Goal: Information Seeking & Learning: Learn about a topic

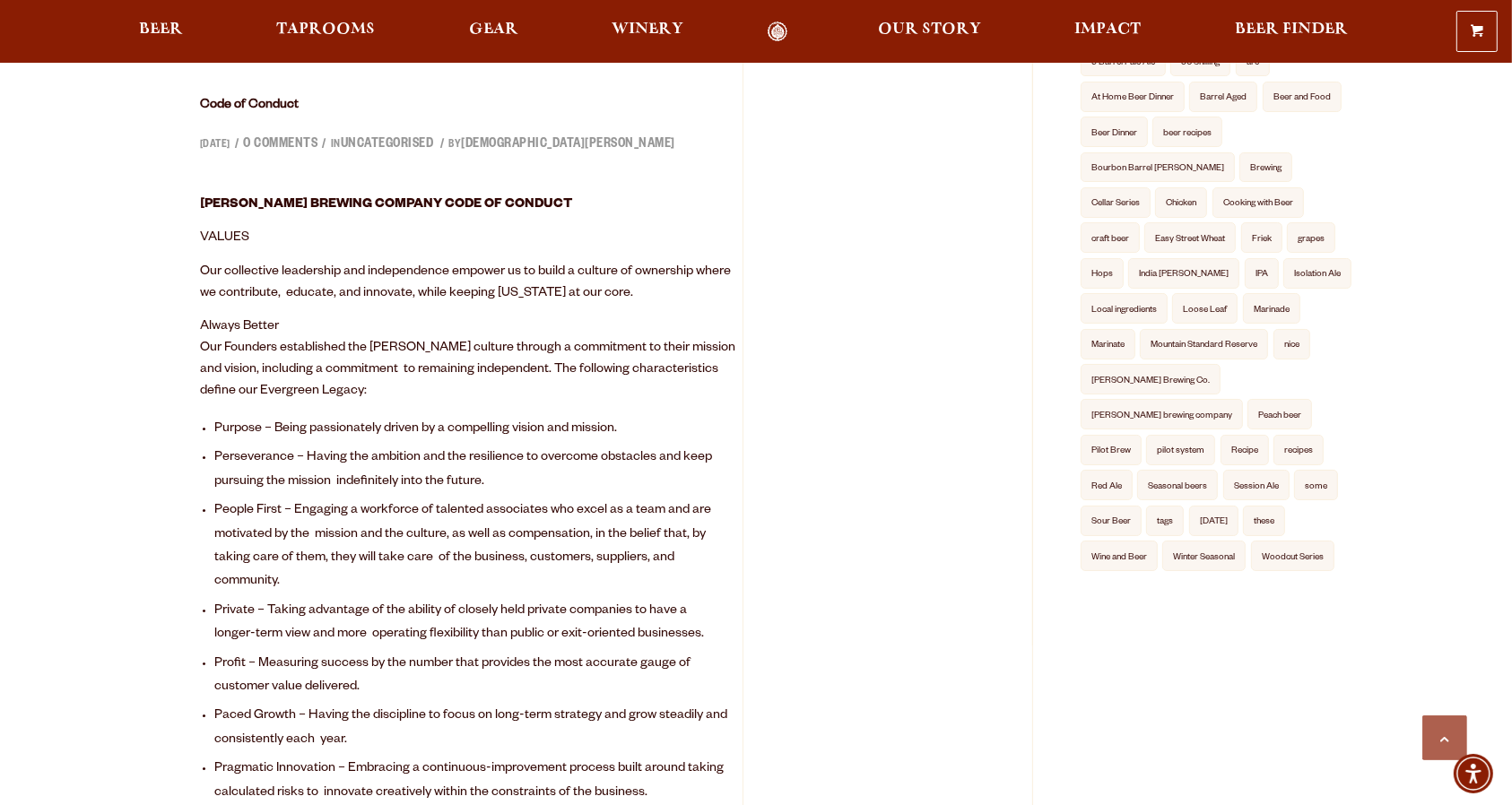
scroll to position [597, 0]
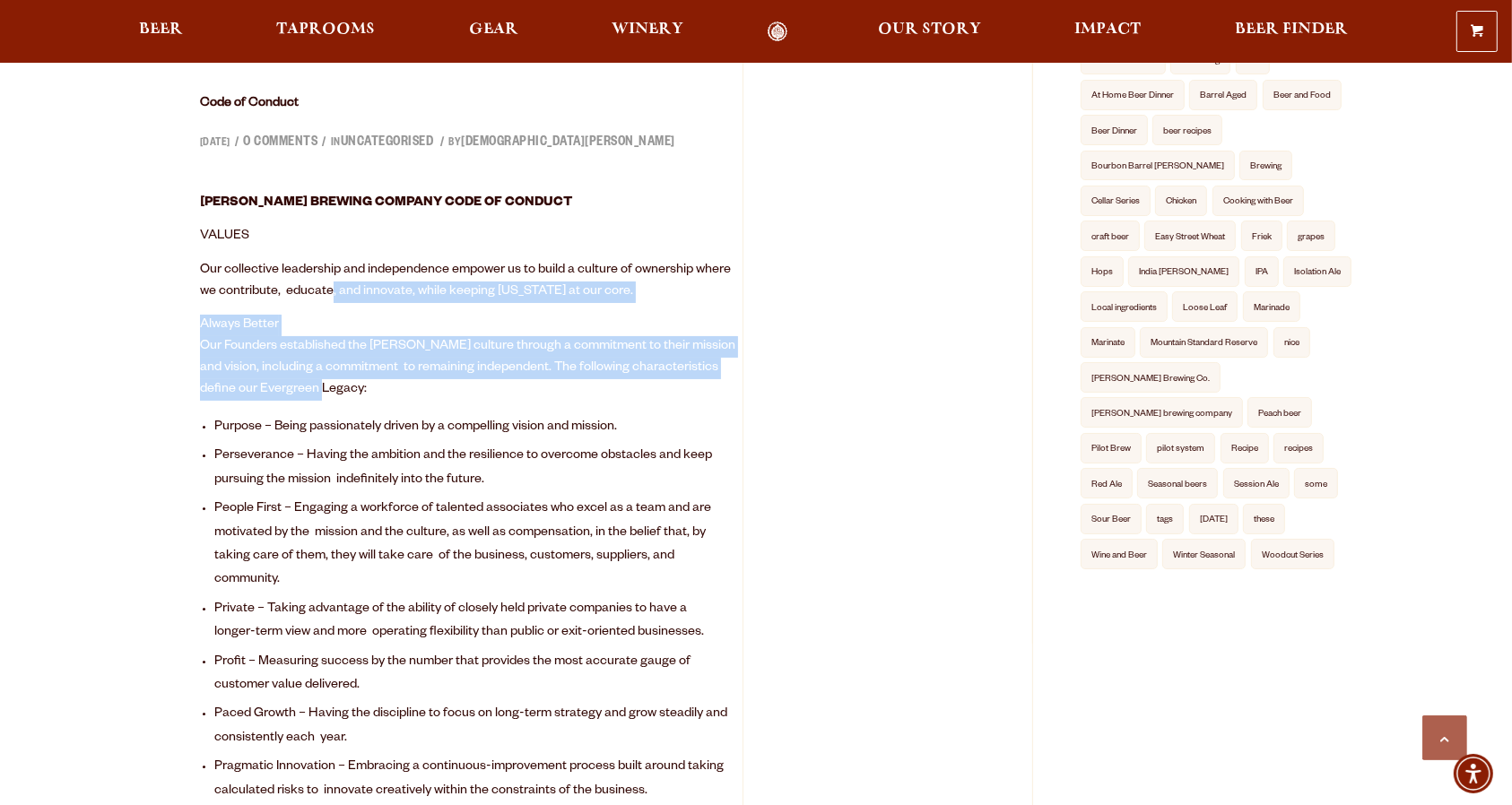
drag, startPoint x: 331, startPoint y: 283, endPoint x: 347, endPoint y: 391, distance: 109.2
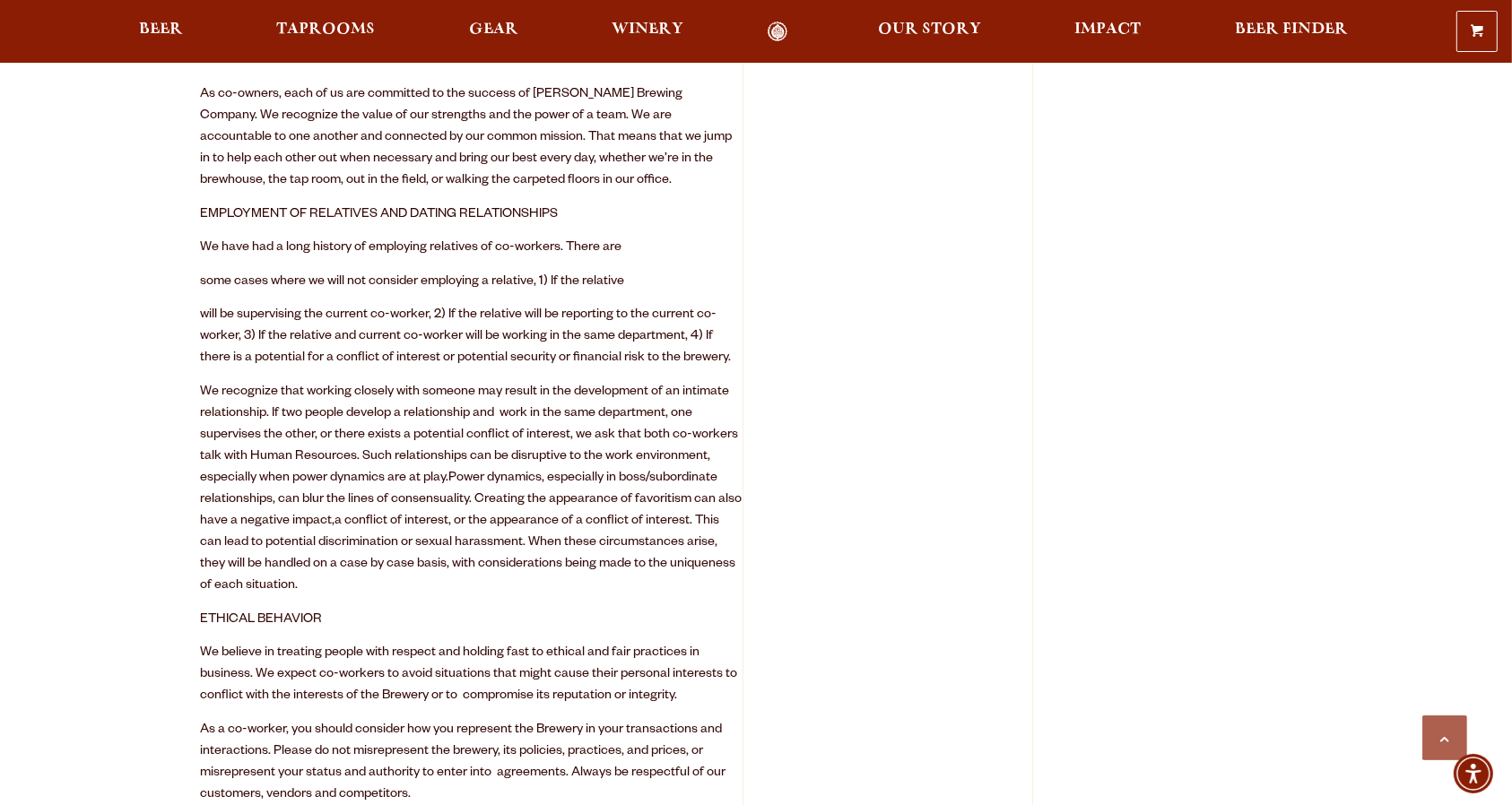
scroll to position [1793, 0]
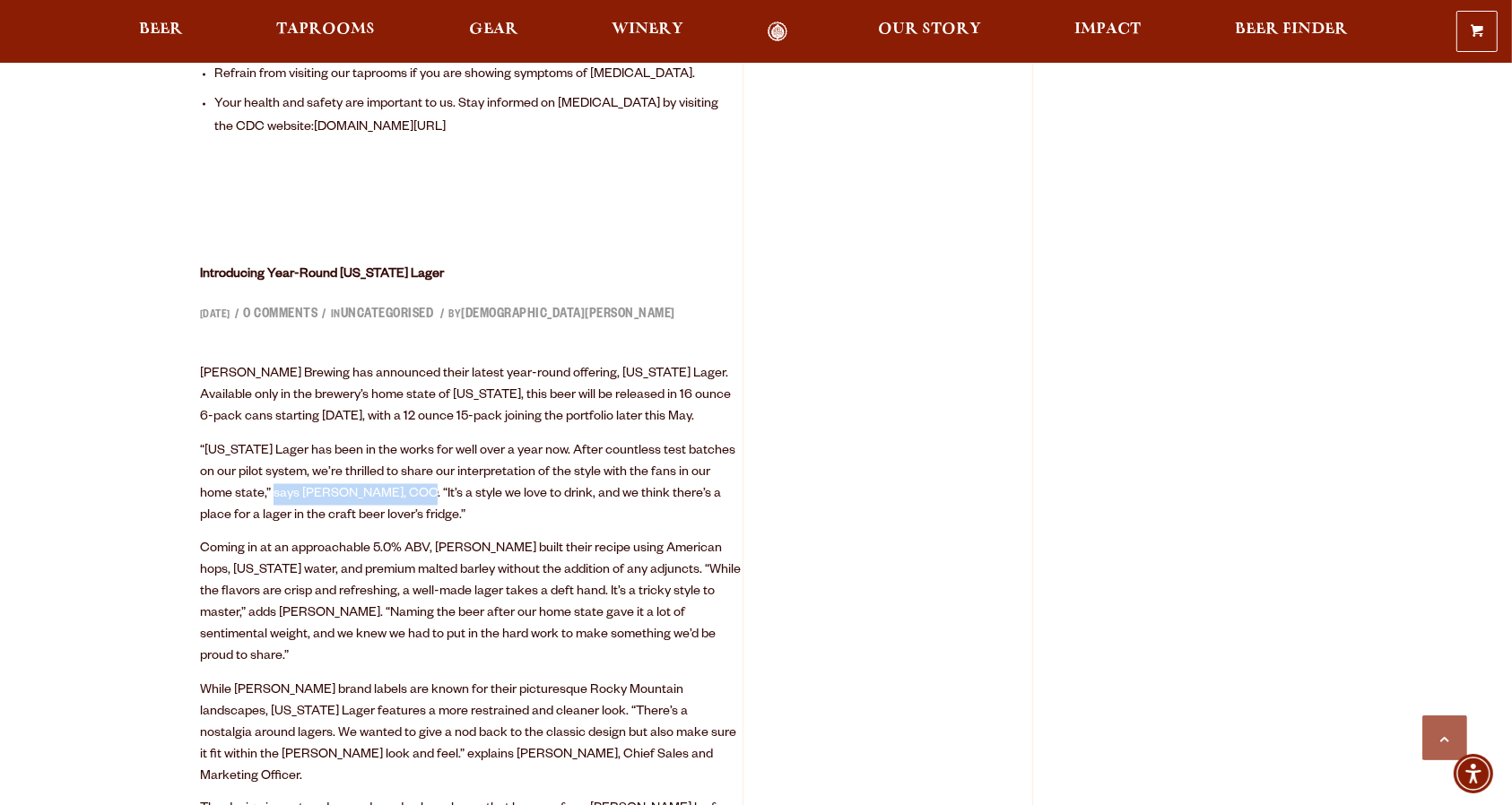
drag, startPoint x: 252, startPoint y: 399, endPoint x: 402, endPoint y: 389, distance: 150.3
click at [401, 441] on p "“[US_STATE] Lager has been in the works for well over a year now. After countle…" at bounding box center [472, 484] width 542 height 86
drag, startPoint x: 343, startPoint y: 334, endPoint x: 446, endPoint y: 427, distance: 138.8
click at [445, 424] on div "[PERSON_NAME] Brewing has announced their latest year-round offering, [US_STATE…" at bounding box center [472, 706] width 542 height 685
click at [446, 441] on p "“[US_STATE] Lager has been in the works for well over a year now. After countle…" at bounding box center [472, 484] width 542 height 86
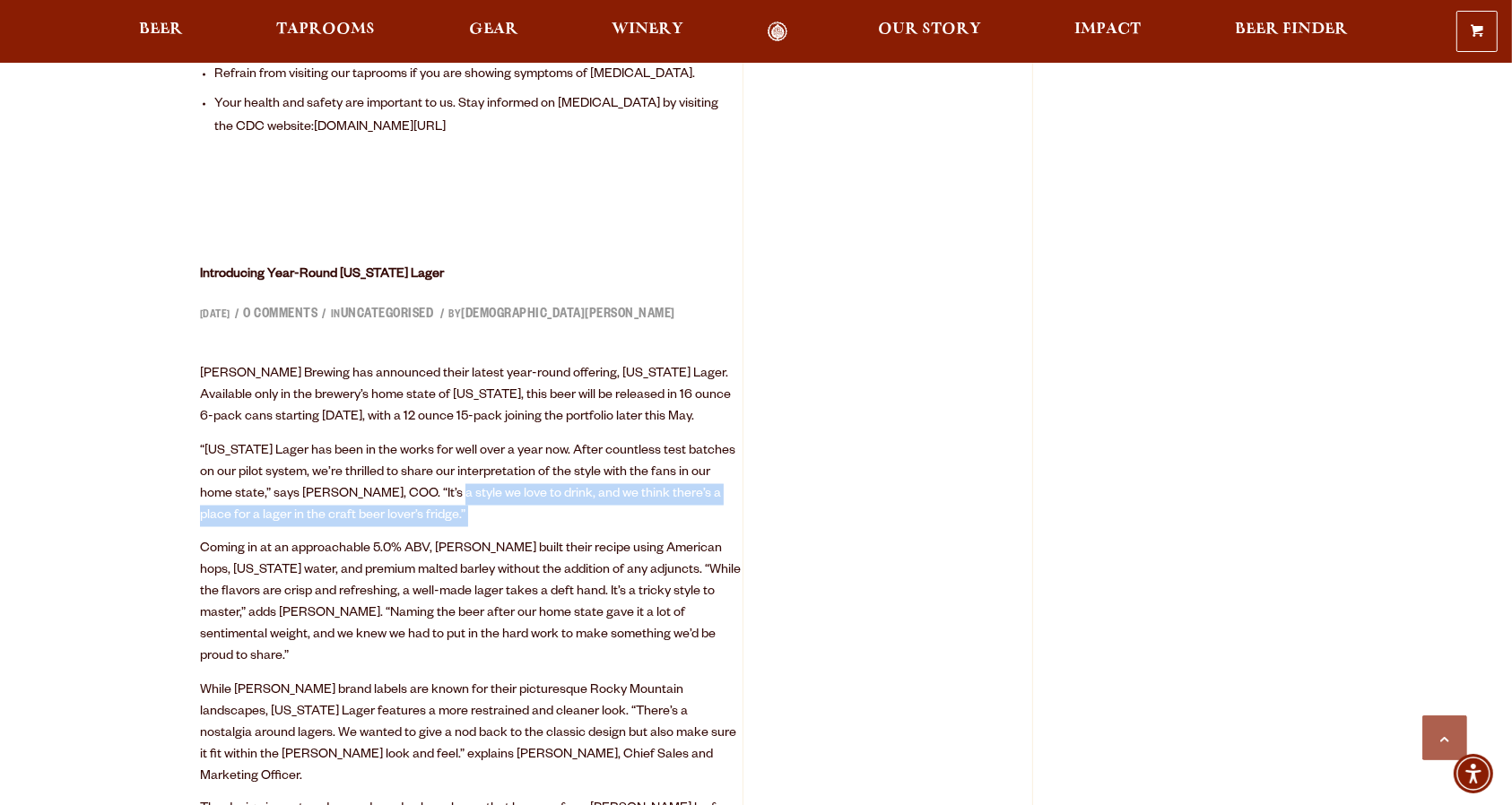
drag, startPoint x: 446, startPoint y: 427, endPoint x: 363, endPoint y: 351, distance: 112.5
click at [430, 441] on p "“[US_STATE] Lager has been in the works for well over a year now. After countle…" at bounding box center [472, 484] width 542 height 86
drag, startPoint x: 363, startPoint y: 351, endPoint x: 416, endPoint y: 429, distance: 94.3
click at [387, 441] on p "“[US_STATE] Lager has been in the works for well over a year now. After countle…" at bounding box center [472, 484] width 542 height 86
drag, startPoint x: 416, startPoint y: 422, endPoint x: 359, endPoint y: 339, distance: 100.7
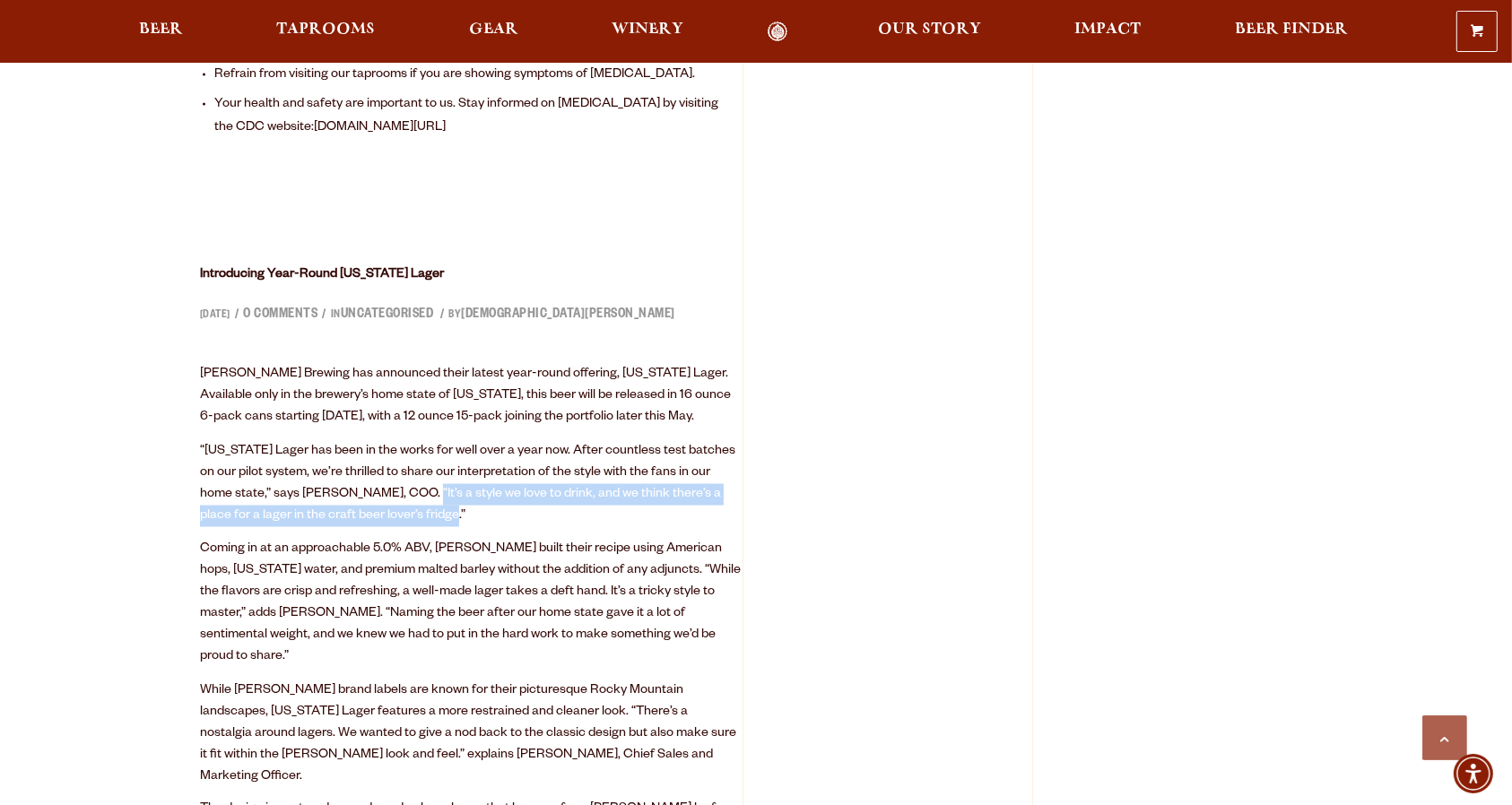
click at [384, 441] on p "“[US_STATE] Lager has been in the works for well over a year now. After countle…" at bounding box center [472, 484] width 542 height 86
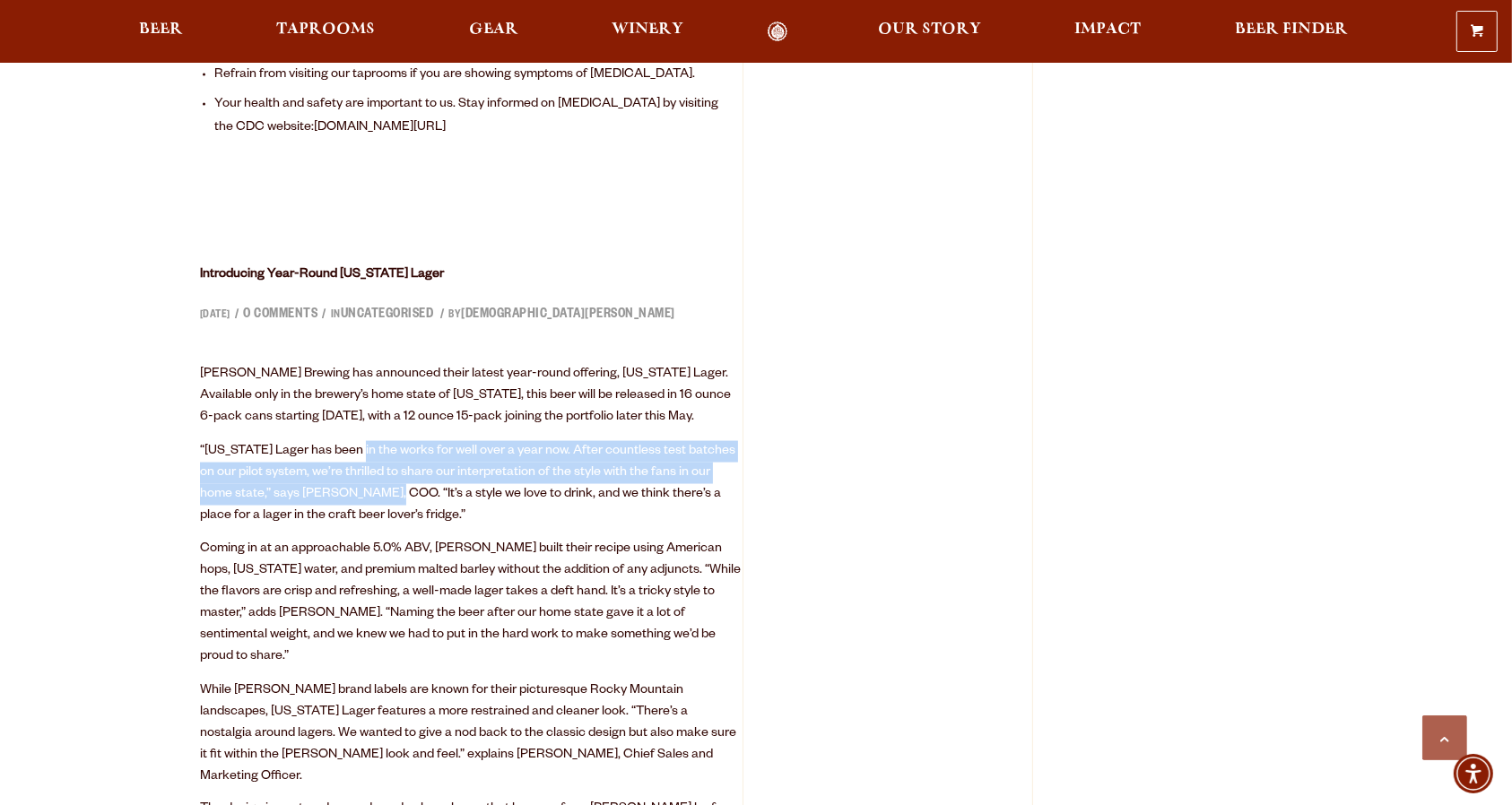
drag, startPoint x: 359, startPoint y: 339, endPoint x: 395, endPoint y: 418, distance: 86.8
click at [380, 402] on div "[PERSON_NAME] Brewing has announced their latest year-round offering, [US_STATE…" at bounding box center [472, 706] width 542 height 685
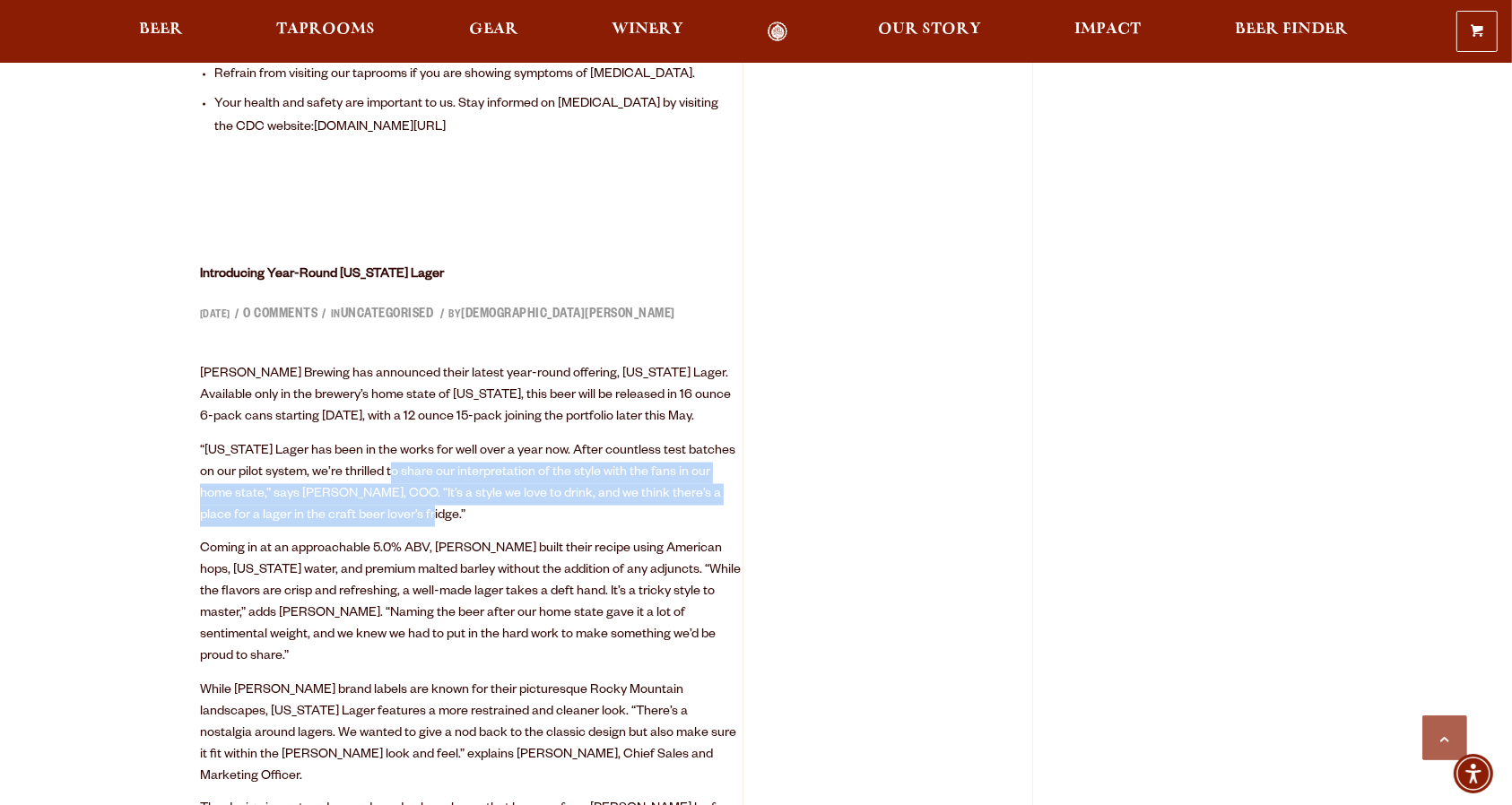
drag, startPoint x: 396, startPoint y: 418, endPoint x: 351, endPoint y: 341, distance: 89.2
click at [357, 364] on div "[PERSON_NAME] Brewing has announced their latest year-round offering, [US_STATE…" at bounding box center [472, 706] width 542 height 685
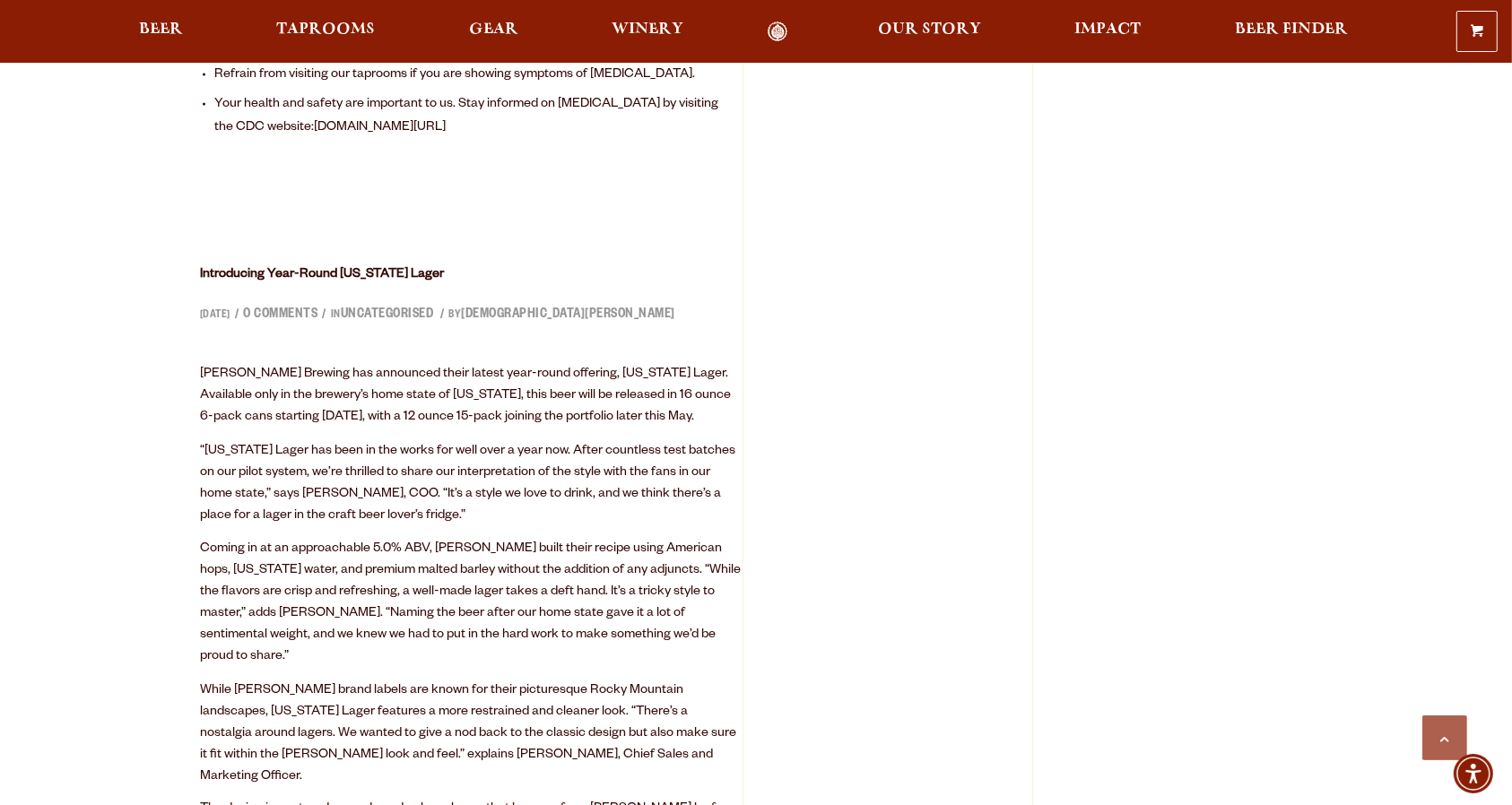
drag, startPoint x: 351, startPoint y: 341, endPoint x: 378, endPoint y: 413, distance: 76.9
click at [373, 402] on div "[PERSON_NAME] Brewing has announced their latest year-round offering, [US_STATE…" at bounding box center [472, 706] width 542 height 685
drag, startPoint x: 378, startPoint y: 413, endPoint x: 344, endPoint y: 353, distance: 69.0
click at [352, 441] on p "“[US_STATE] Lager has been in the works for well over a year now. After countle…" at bounding box center [472, 484] width 542 height 86
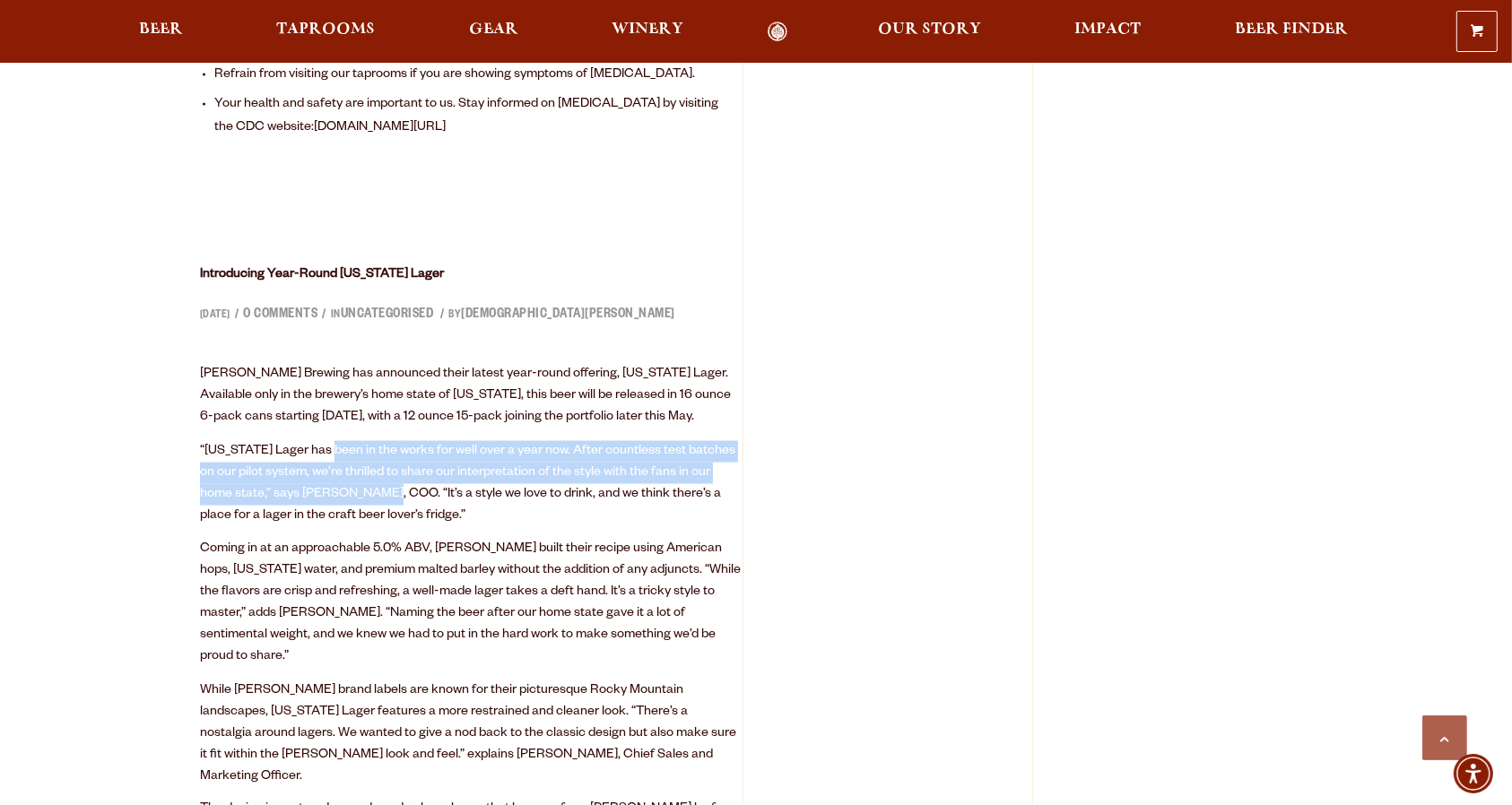
drag, startPoint x: 362, startPoint y: 402, endPoint x: 370, endPoint y: 421, distance: 20.6
click at [369, 418] on div "[PERSON_NAME] Brewing has announced their latest year-round offering, [US_STATE…" at bounding box center [472, 706] width 542 height 685
drag, startPoint x: 337, startPoint y: 381, endPoint x: 366, endPoint y: 423, distance: 51.0
click at [357, 409] on div "[PERSON_NAME] Brewing has announced their latest year-round offering, [US_STATE…" at bounding box center [472, 706] width 542 height 685
drag, startPoint x: 366, startPoint y: 423, endPoint x: 318, endPoint y: 341, distance: 95.0
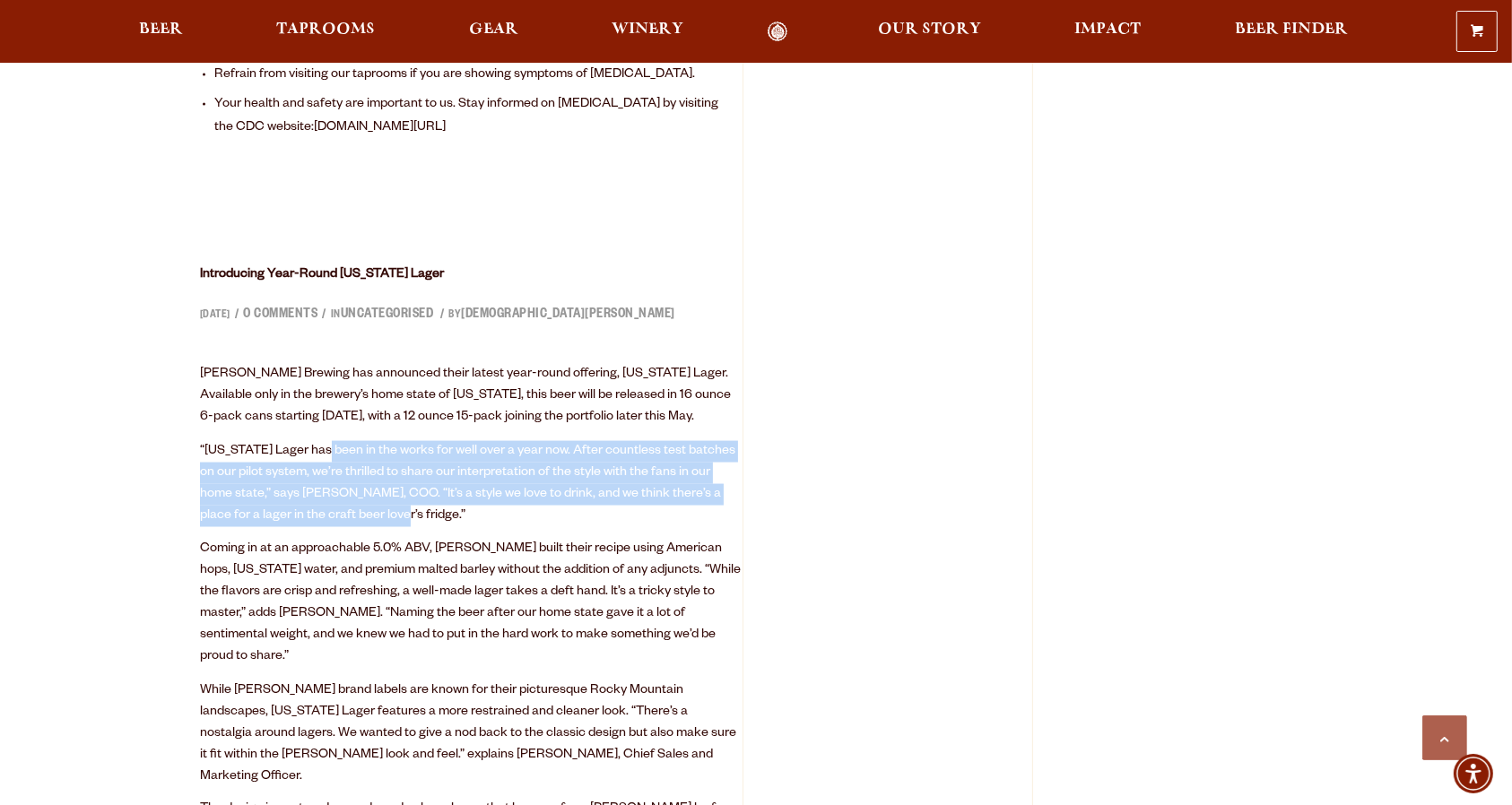
click at [321, 364] on div "[PERSON_NAME] Brewing has announced their latest year-round offering, [US_STATE…" at bounding box center [472, 706] width 542 height 685
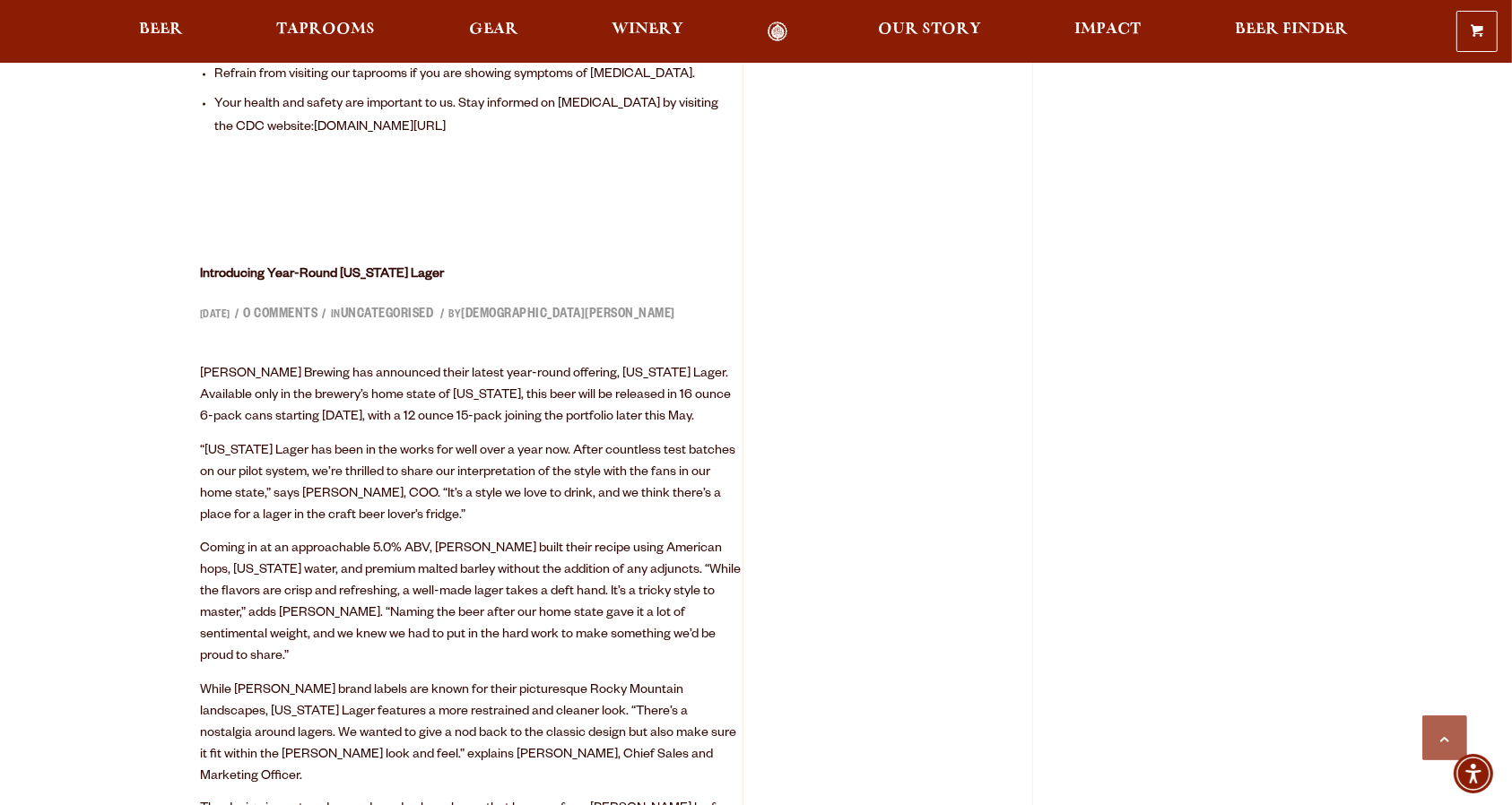
drag, startPoint x: 313, startPoint y: 341, endPoint x: 400, endPoint y: 416, distance: 114.9
click at [356, 387] on div "[PERSON_NAME] Brewing has announced their latest year-round offering, [US_STATE…" at bounding box center [472, 706] width 542 height 685
click at [400, 441] on p "“[US_STATE] Lager has been in the works for well over a year now. After countle…" at bounding box center [472, 484] width 542 height 86
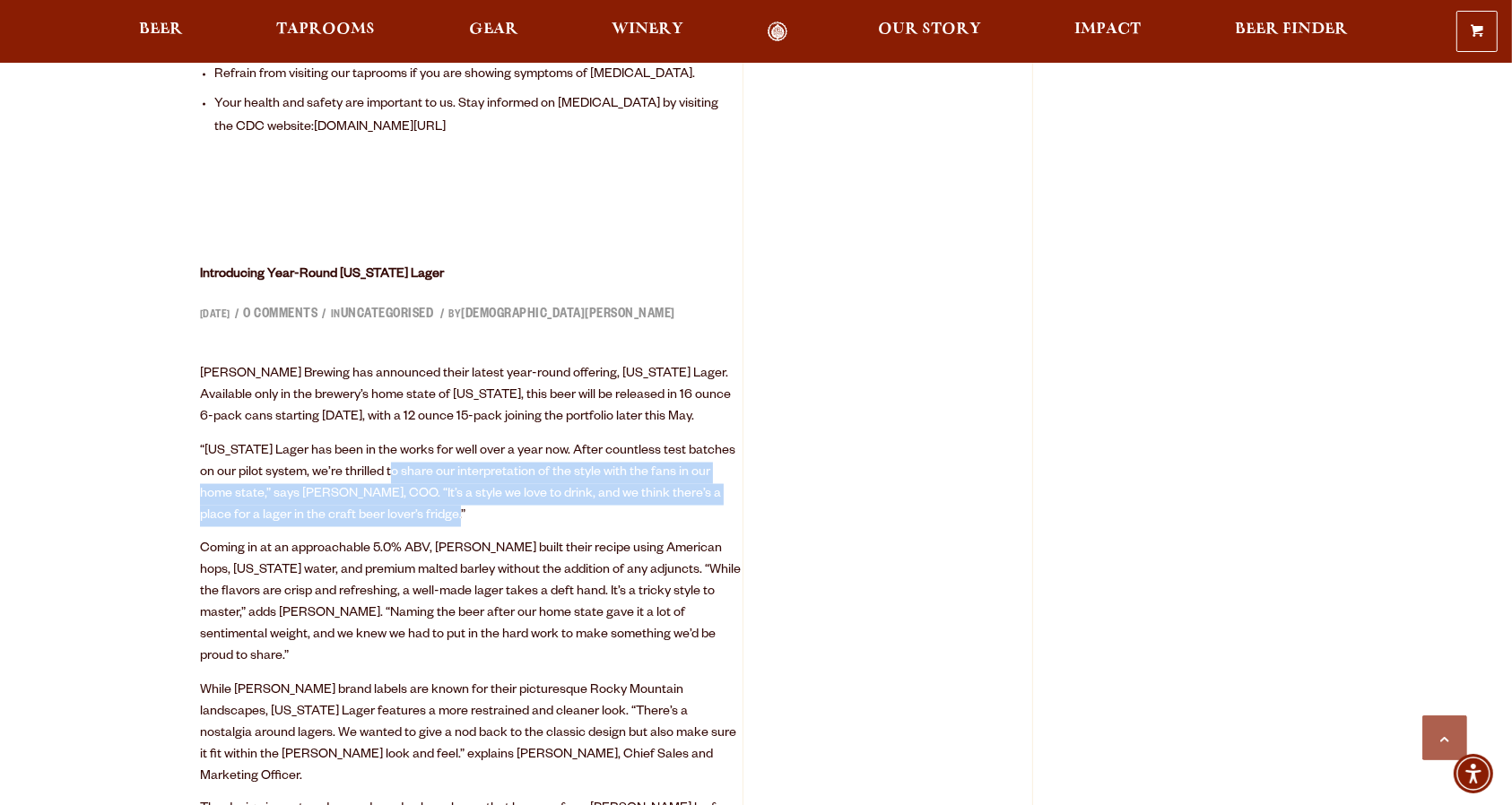
drag, startPoint x: 400, startPoint y: 417, endPoint x: 352, endPoint y: 341, distance: 89.9
click at [360, 441] on p "“[US_STATE] Lager has been in the works for well over a year now. After countle…" at bounding box center [472, 484] width 542 height 86
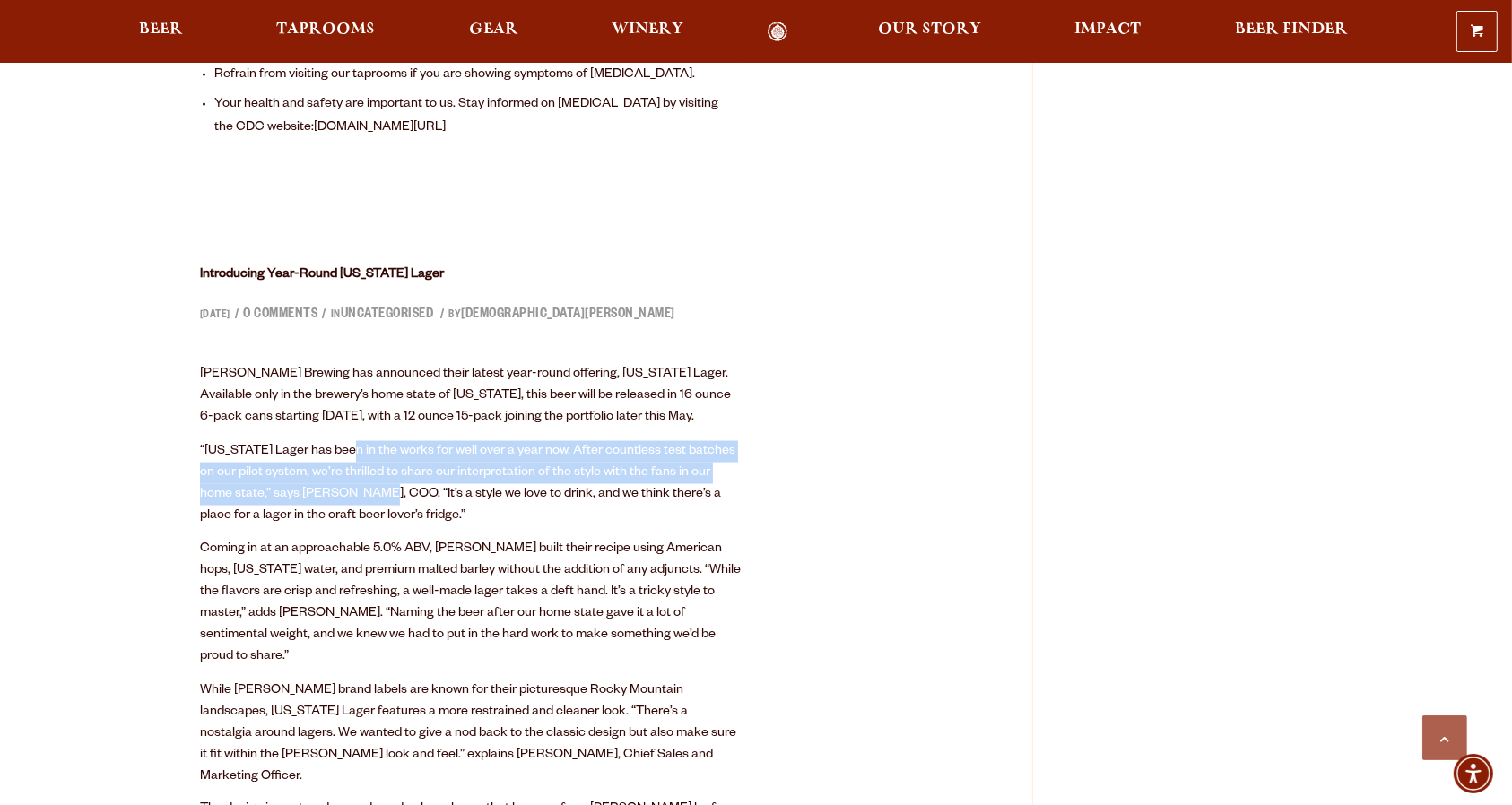
drag, startPoint x: 352, startPoint y: 340, endPoint x: 368, endPoint y: 421, distance: 82.6
click at [362, 402] on div "[PERSON_NAME] Brewing has announced their latest year-round offering, [US_STATE…" at bounding box center [472, 706] width 542 height 685
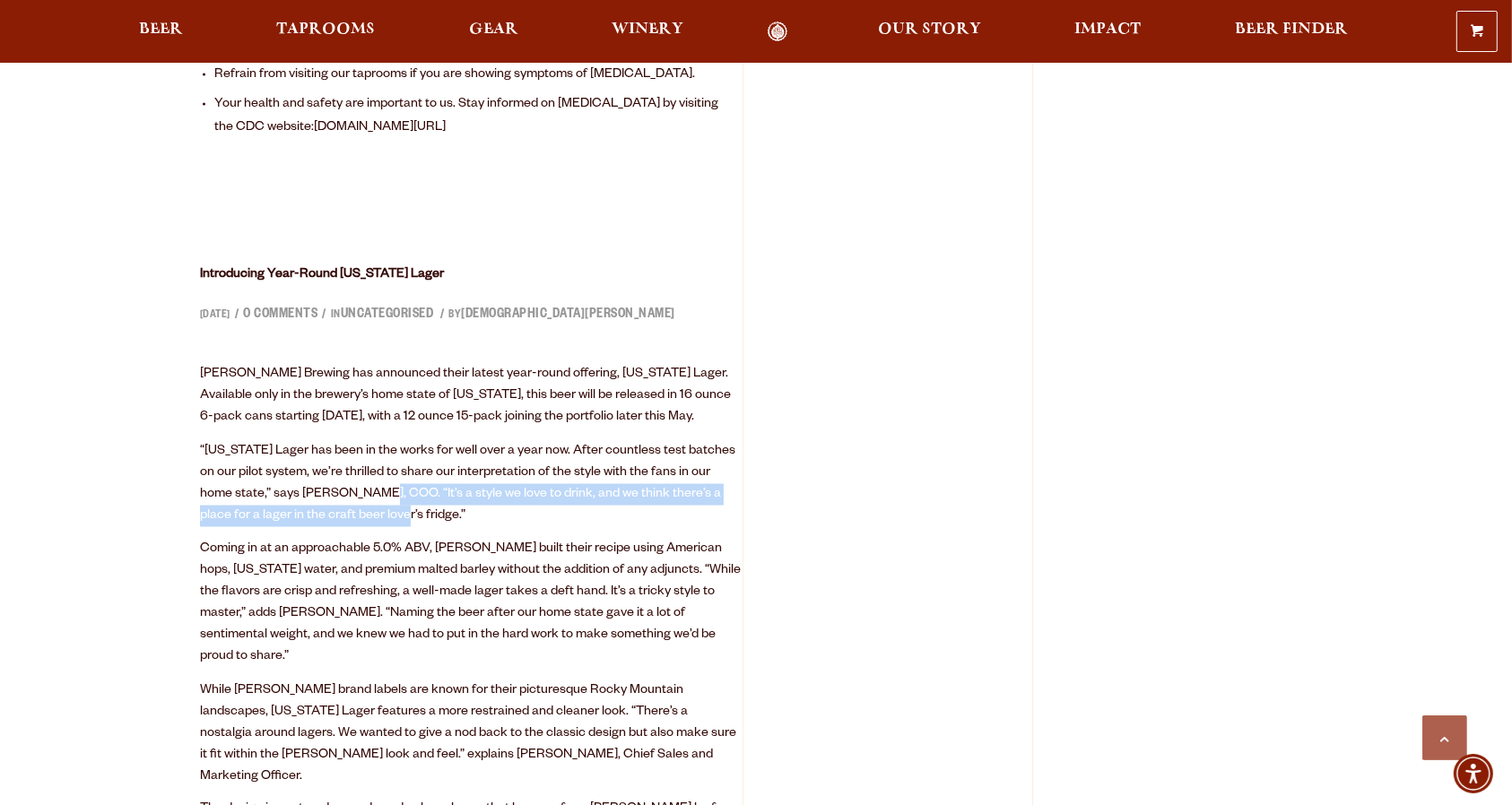
drag, startPoint x: 369, startPoint y: 427, endPoint x: 345, endPoint y: 362, distance: 69.3
click at [346, 441] on p "“[US_STATE] Lager has been in the works for well over a year now. After countle…" at bounding box center [472, 484] width 542 height 86
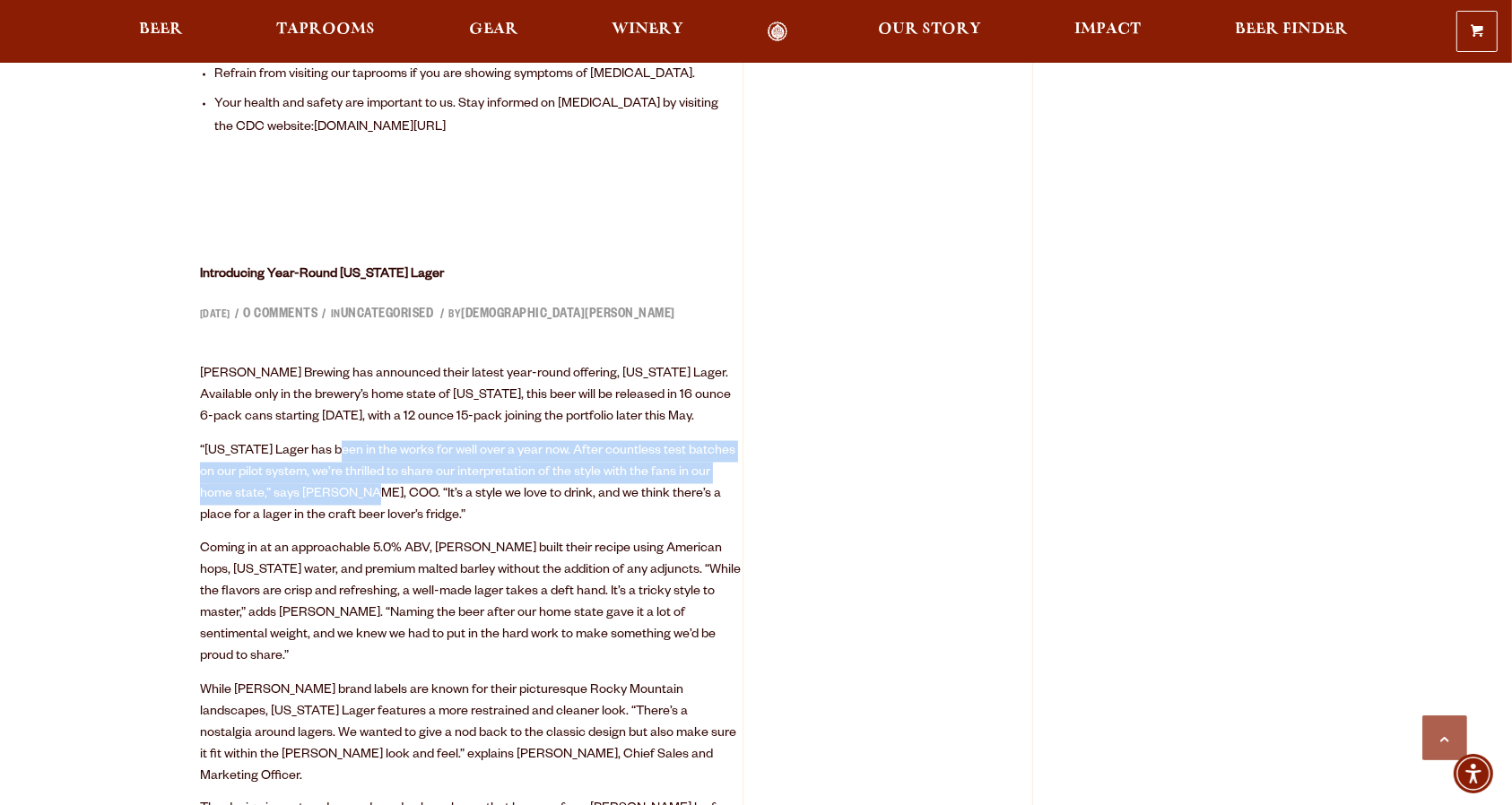
drag, startPoint x: 337, startPoint y: 369, endPoint x: 350, endPoint y: 423, distance: 55.5
click at [347, 441] on p "“[US_STATE] Lager has been in the works for well over a year now. After countle…" at bounding box center [472, 484] width 542 height 86
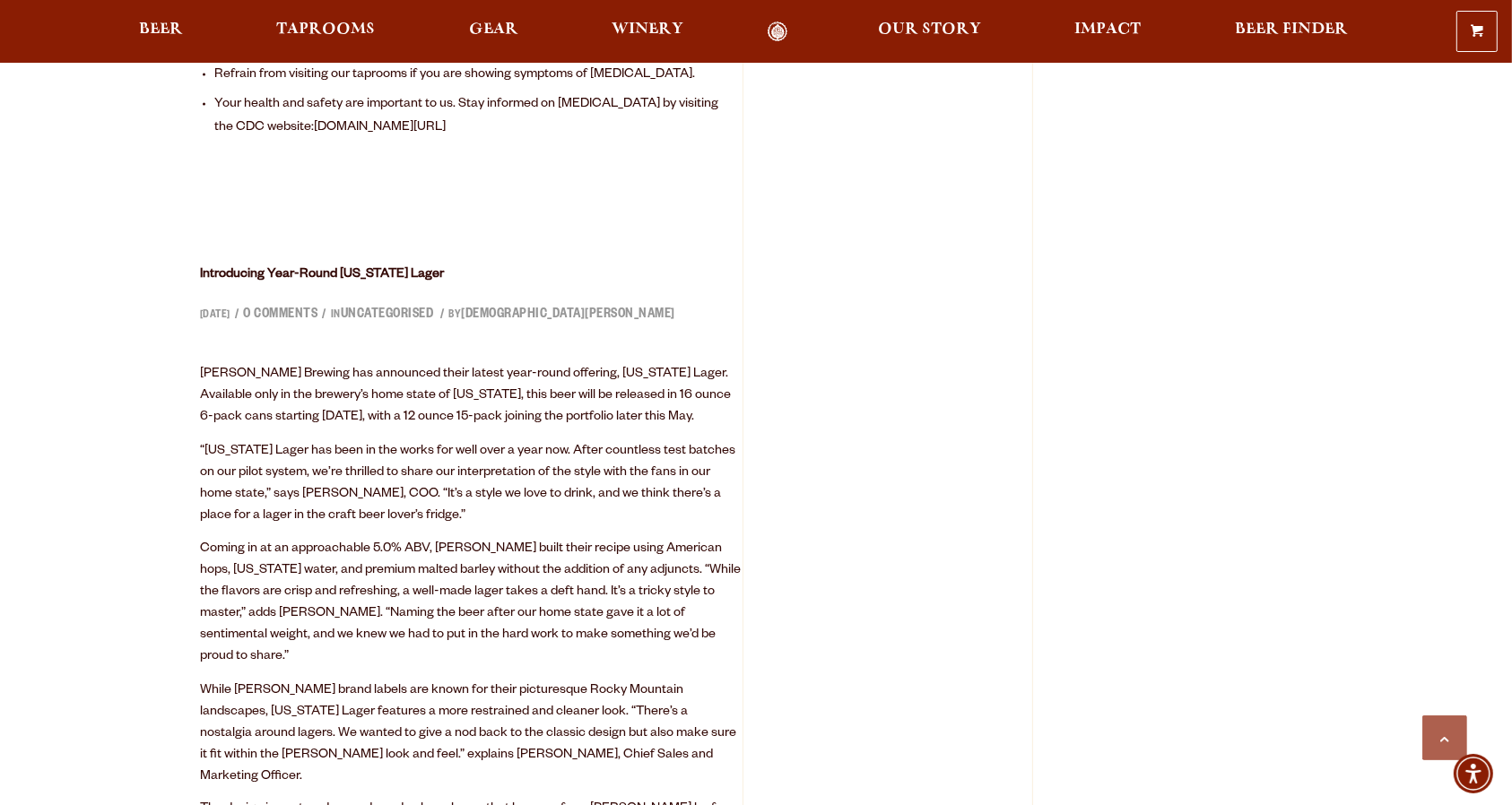
click at [349, 441] on p "“[US_STATE] Lager has been in the works for well over a year now. After countle…" at bounding box center [472, 484] width 542 height 86
